Goal: Information Seeking & Learning: Learn about a topic

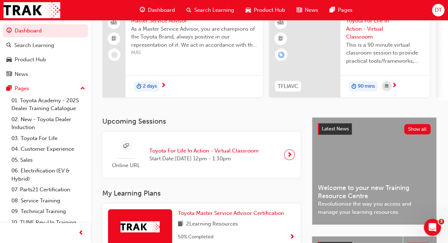
scroll to position [71, 0]
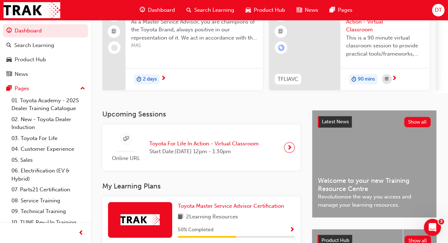
click at [206, 146] on span "Toyota For Life In Action - Virtual Classroom" at bounding box center [203, 144] width 109 height 8
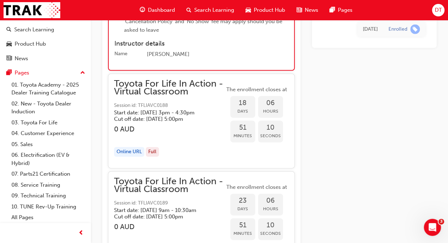
scroll to position [3396, 0]
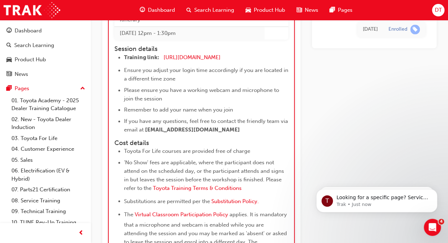
scroll to position [3158, 0]
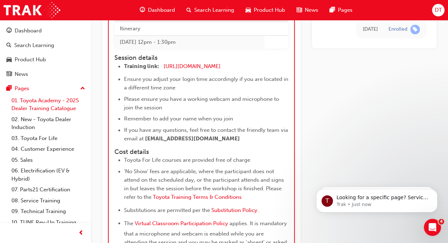
click at [41, 105] on link "01. Toyota Academy - 2025 Dealer Training Catalogue" at bounding box center [48, 104] width 79 height 19
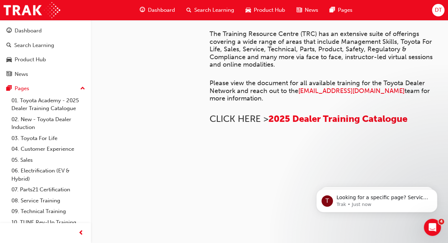
scroll to position [227, 0]
click at [294, 124] on span "2025 Dealer Training Catalogue" at bounding box center [337, 118] width 139 height 11
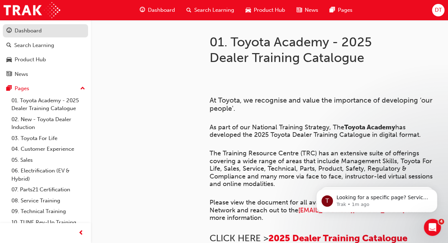
click at [24, 31] on div "Dashboard" at bounding box center [28, 31] width 27 height 8
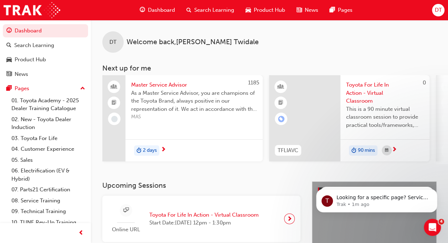
click at [170, 87] on span "Master Service Advisor" at bounding box center [194, 85] width 126 height 8
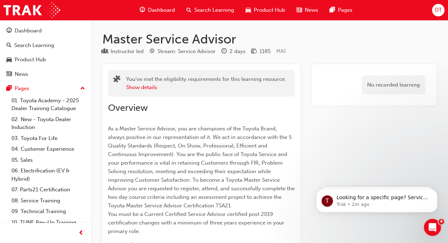
scroll to position [9, 0]
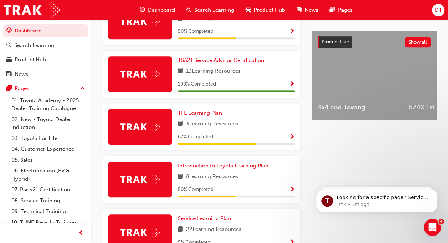
scroll to position [270, 0]
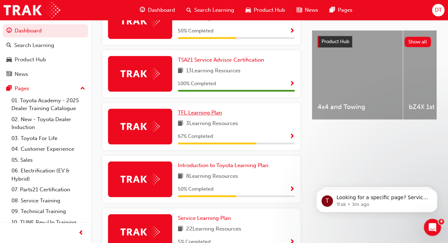
click at [203, 115] on span "TFL Learning Plan" at bounding box center [200, 112] width 44 height 6
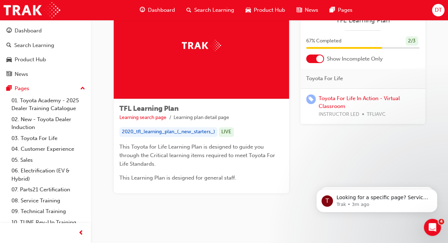
scroll to position [47, 0]
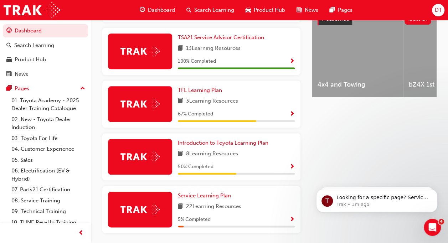
scroll to position [296, 0]
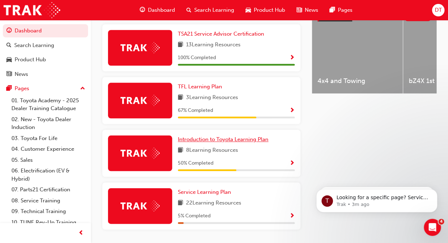
click at [229, 144] on link "Introduction to Toyota Learning Plan" at bounding box center [224, 139] width 93 height 8
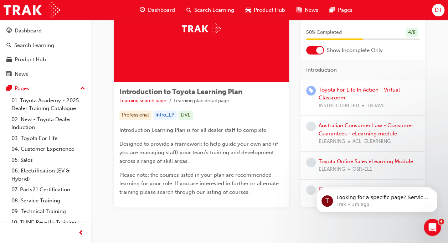
scroll to position [62, 0]
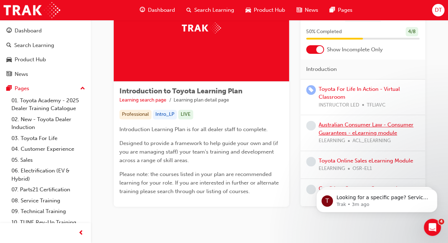
click at [374, 127] on link "Australian Consumer Law - Consumer Guarantees - eLearning module" at bounding box center [366, 129] width 95 height 15
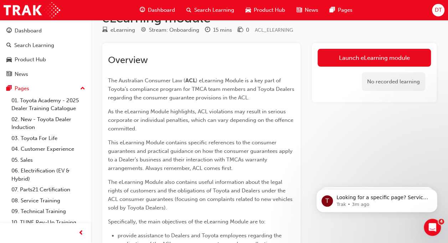
scroll to position [36, 0]
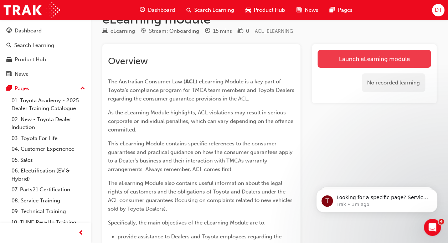
click at [354, 58] on link "Launch eLearning module" at bounding box center [374, 59] width 113 height 18
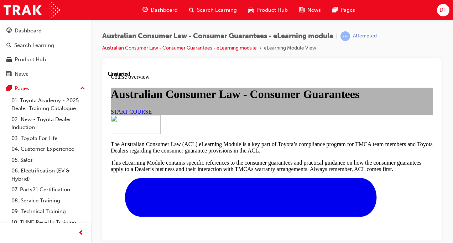
click at [152, 114] on span "START COURSE" at bounding box center [131, 111] width 41 height 6
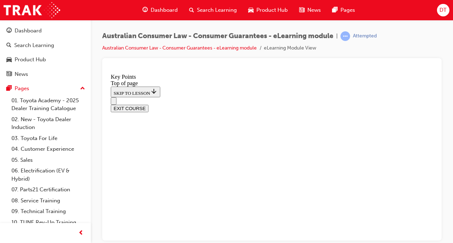
scroll to position [370, 0]
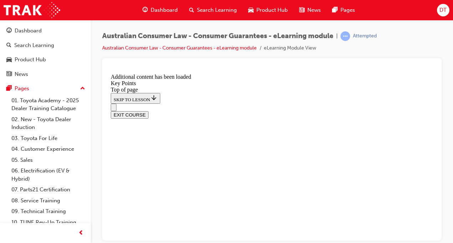
scroll to position [993, 0]
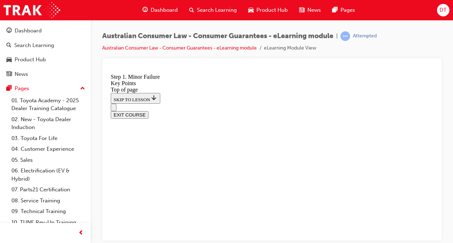
scroll to position [1486, 0]
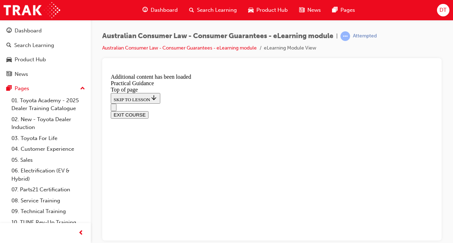
scroll to position [1025, 0]
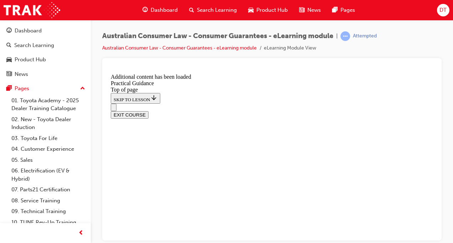
scroll to position [1926, 0]
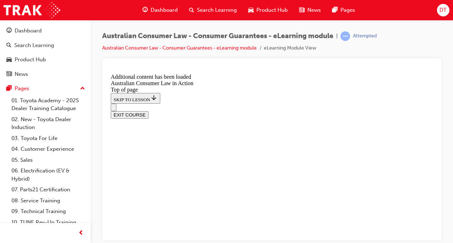
scroll to position [1070, 0]
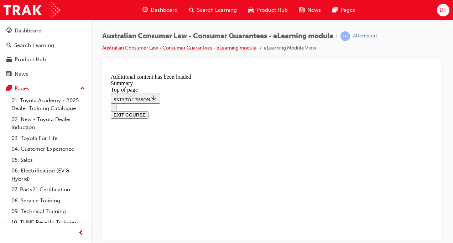
scroll to position [547, 0]
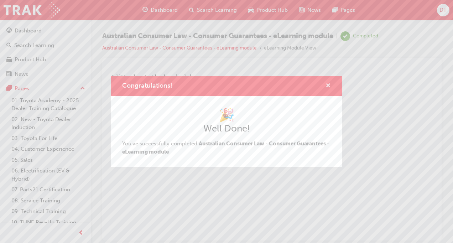
drag, startPoint x: 329, startPoint y: 86, endPoint x: 258, endPoint y: 8, distance: 105.5
click at [329, 86] on span "cross-icon" at bounding box center [328, 86] width 5 height 6
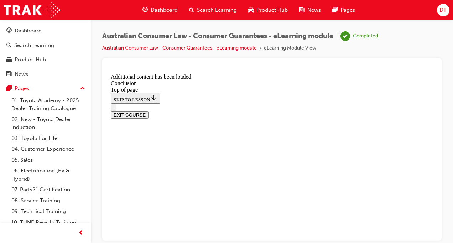
click at [149, 111] on button "EXIT COURSE" at bounding box center [130, 114] width 38 height 7
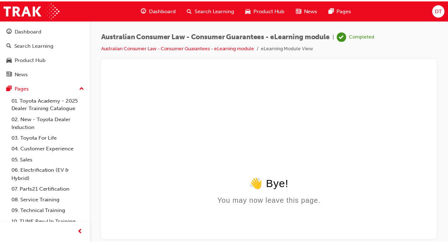
scroll to position [0, 0]
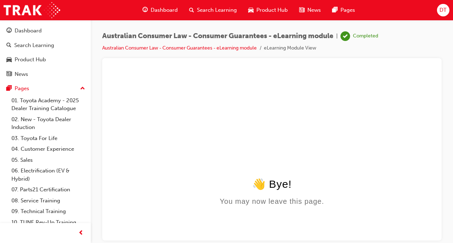
click at [161, 10] on span "Dashboard" at bounding box center [164, 10] width 27 height 8
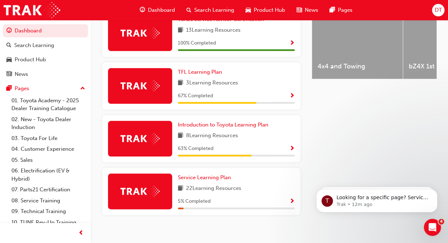
scroll to position [312, 0]
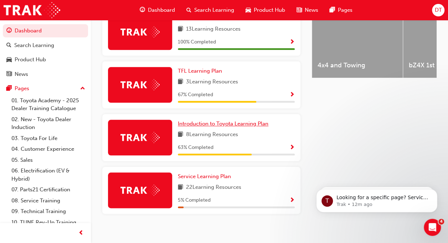
click at [226, 122] on link "Introduction to Toyota Learning Plan" at bounding box center [224, 124] width 93 height 8
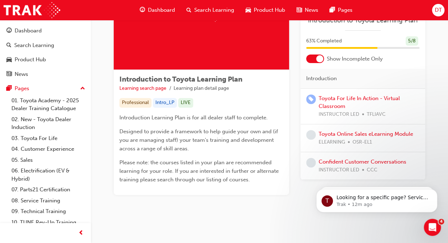
scroll to position [78, 0]
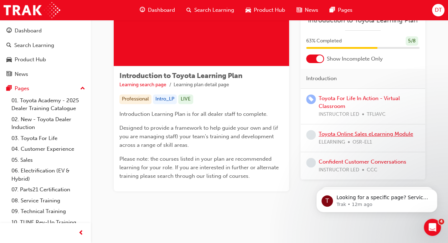
click at [392, 135] on link "Toyota Online Sales eLearning Module" at bounding box center [366, 134] width 94 height 6
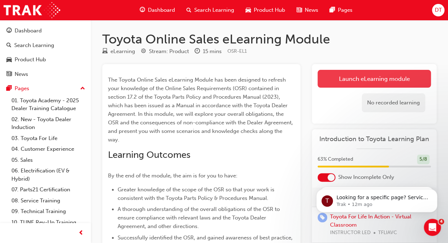
click at [353, 84] on link "Launch eLearning module" at bounding box center [374, 79] width 113 height 18
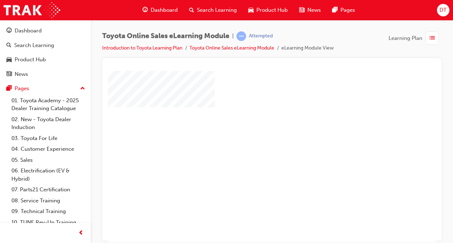
scroll to position [4, 0]
click at [252, 132] on div "play" at bounding box center [252, 132] width 0 height 0
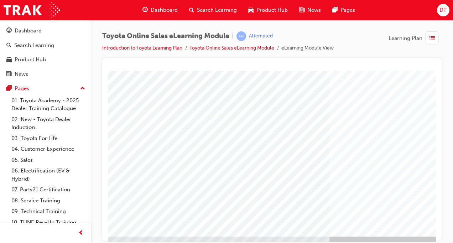
scroll to position [102, 0]
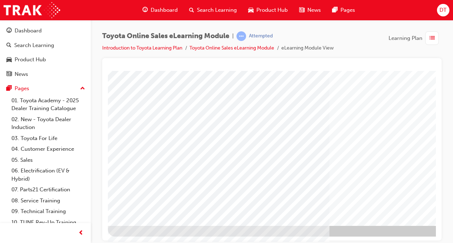
click at [217, 232] on div at bounding box center [350, 102] width 485 height 267
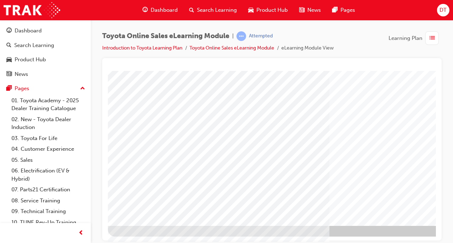
click at [232, 48] on link "Toyota Online Sales eLearning Module" at bounding box center [232, 48] width 85 height 6
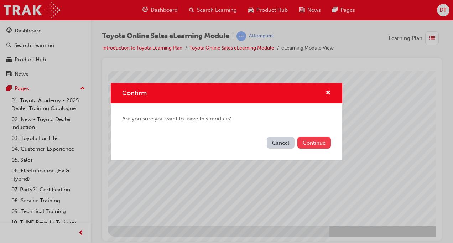
click at [323, 139] on button "Continue" at bounding box center [315, 143] width 34 height 12
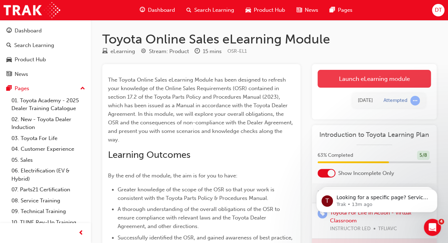
click at [356, 74] on link "Launch eLearning module" at bounding box center [374, 79] width 113 height 18
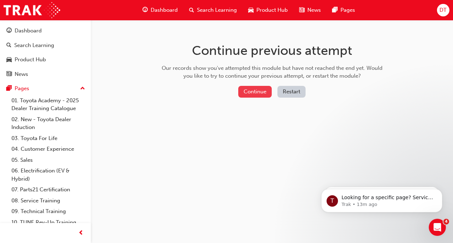
click at [254, 91] on button "Continue" at bounding box center [255, 92] width 34 height 12
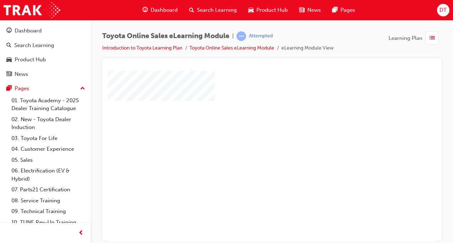
scroll to position [21, 0]
click at [252, 114] on div "play" at bounding box center [252, 114] width 0 height 0
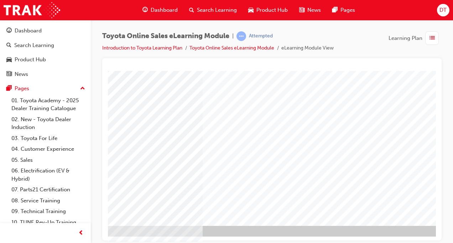
scroll to position [102, 162]
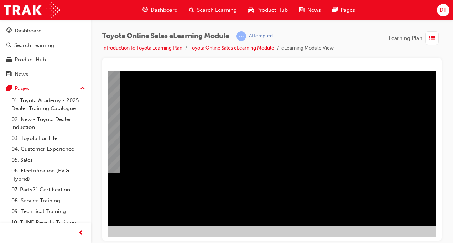
scroll to position [102, 120]
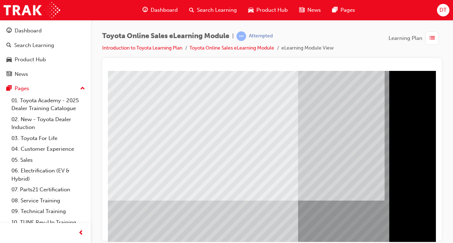
scroll to position [98, 0]
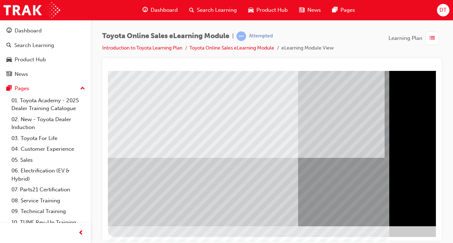
scroll to position [102, 0]
drag, startPoint x: 285, startPoint y: 236, endPoint x: 337, endPoint y: 238, distance: 52.1
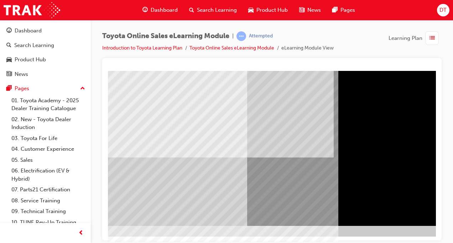
scroll to position [102, 162]
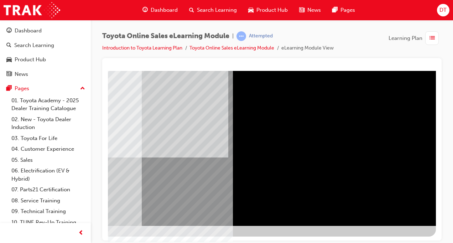
drag, startPoint x: 311, startPoint y: 240, endPoint x: 535, endPoint y: 313, distance: 235.8
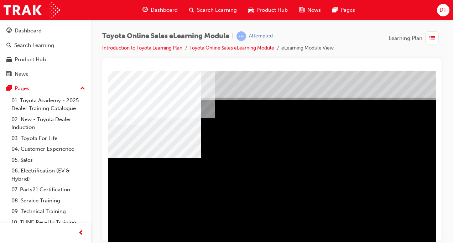
scroll to position [0, 0]
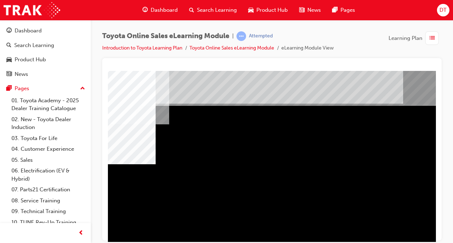
scroll to position [0, 162]
